Goal: Information Seeking & Learning: Learn about a topic

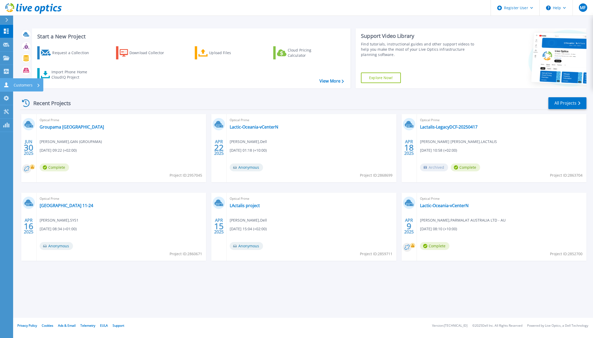
click at [5, 85] on icon at bounding box center [6, 84] width 6 height 5
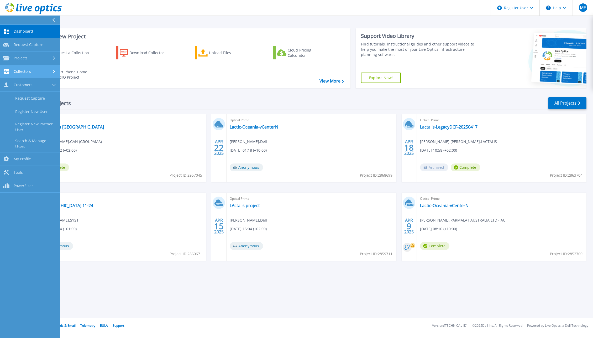
click at [37, 71] on div "Collectors" at bounding box center [30, 71] width 54 height 5
click at [43, 59] on div "Projects" at bounding box center [30, 58] width 54 height 5
click at [40, 74] on link "Search Projects" at bounding box center [30, 71] width 60 height 13
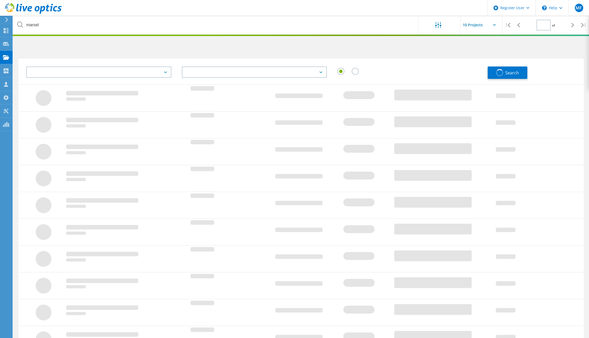
type input "1"
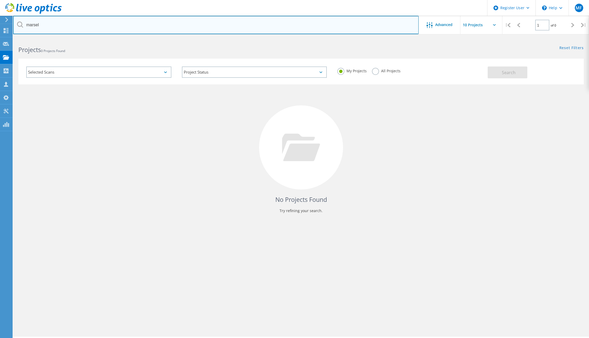
click at [43, 25] on input "marsel" at bounding box center [216, 25] width 406 height 18
click at [41, 24] on input "marsel" at bounding box center [216, 25] width 406 height 18
type input "3045622"
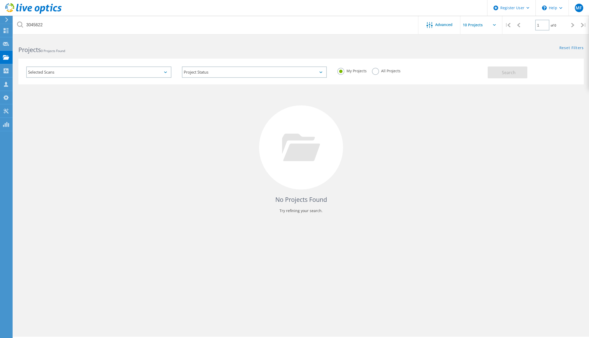
click at [387, 73] on div "All Projects" at bounding box center [386, 72] width 29 height 8
click at [379, 71] on label "All Projects" at bounding box center [386, 70] width 29 height 5
click at [0, 0] on input "All Projects" at bounding box center [0, 0] width 0 height 0
click at [498, 72] on button "Search" at bounding box center [508, 72] width 40 height 12
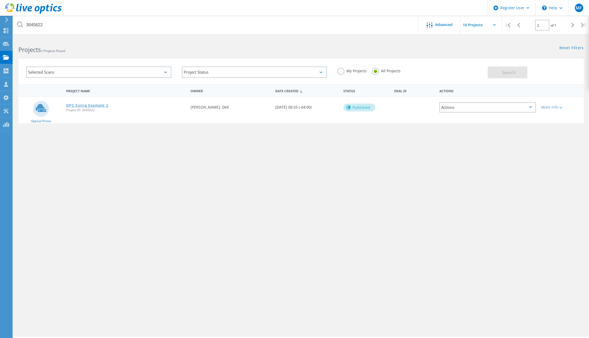
click at [90, 105] on link "DPC Sizing Example 2" at bounding box center [87, 105] width 42 height 4
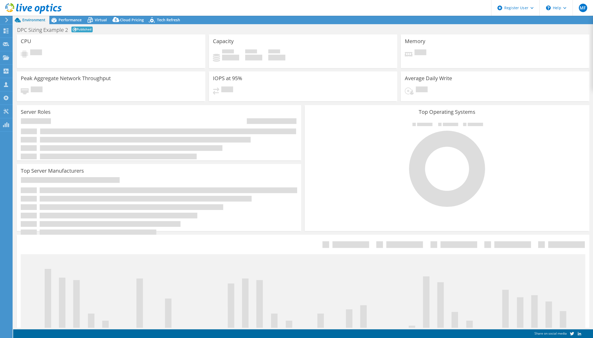
select select "[GEOGRAPHIC_DATA]"
select select "USD"
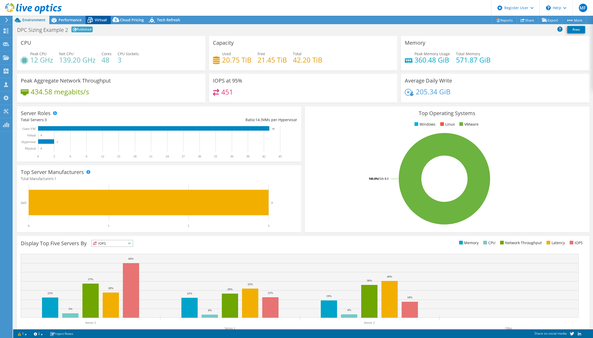
click at [96, 23] on div "Virtual" at bounding box center [98, 20] width 25 height 8
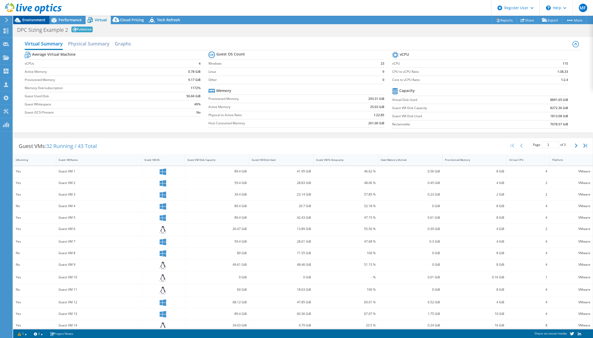
click at [30, 20] on span "Environment" at bounding box center [33, 19] width 23 height 5
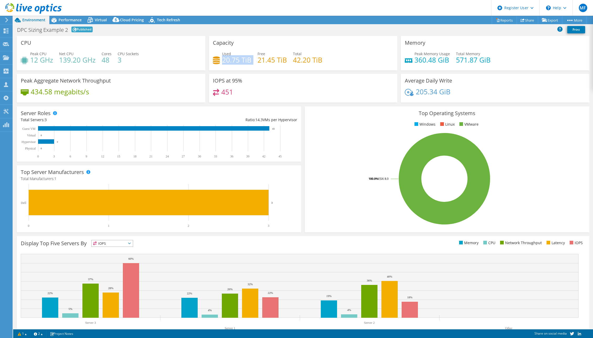
drag, startPoint x: 222, startPoint y: 61, endPoint x: 250, endPoint y: 62, distance: 28.6
click at [250, 62] on div "Used 20.75 TiB Free 21.45 TiB Total 42.20 TiB" at bounding box center [303, 59] width 181 height 17
